Goal: Task Accomplishment & Management: Use online tool/utility

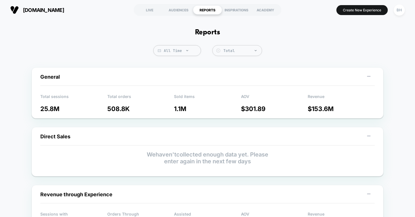
scroll to position [0, 0]
click at [147, 10] on div "LIVE" at bounding box center [149, 9] width 29 height 9
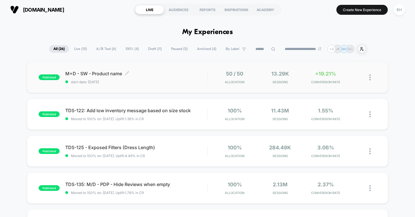
click at [115, 74] on span "M+D - SW - Product name Click to edit experience details" at bounding box center [136, 74] width 142 height 6
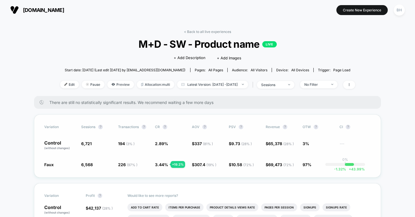
click at [179, 165] on div "+ 19.2 %" at bounding box center [178, 164] width 14 height 7
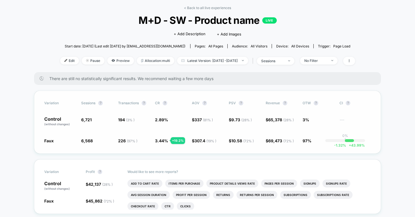
scroll to position [25, 0]
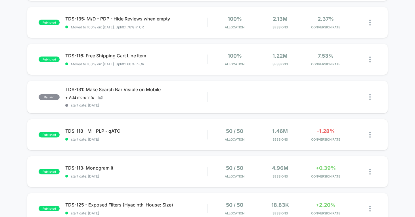
scroll to position [208, 0]
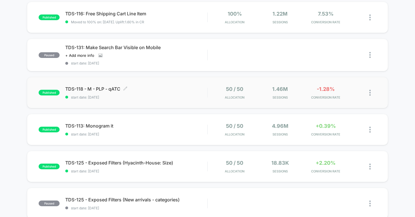
click at [94, 89] on span "TDS-118 - M - PLP - qATC Click to edit experience details" at bounding box center [136, 89] width 142 height 6
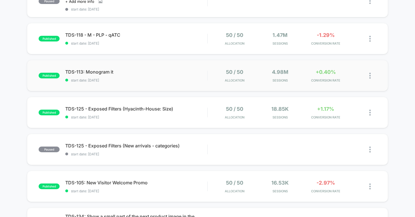
scroll to position [256, 0]
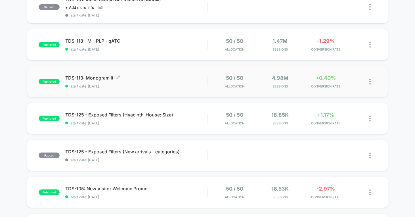
click at [175, 85] on span "start date: [DATE]" at bounding box center [136, 86] width 142 height 4
